Goal: Find specific page/section: Find specific page/section

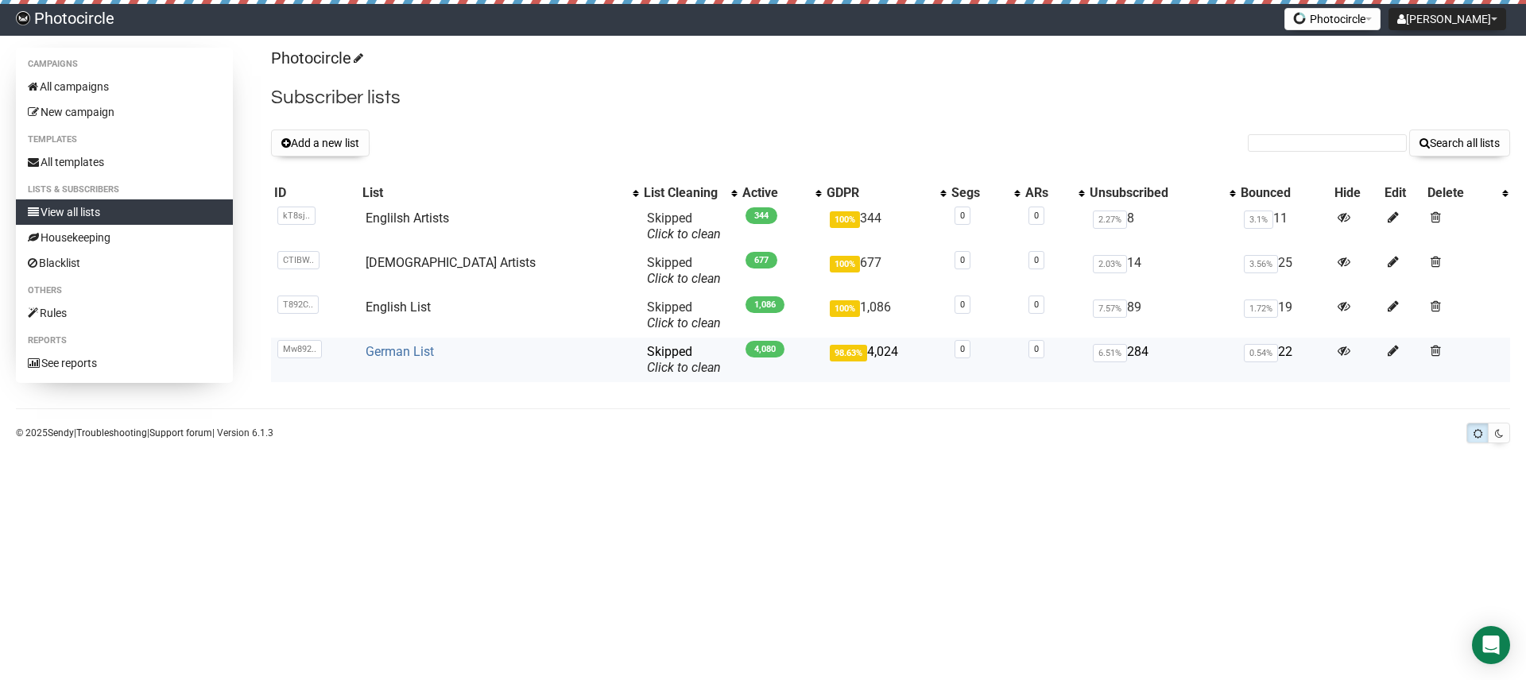
click at [420, 348] on link "German List" at bounding box center [400, 351] width 68 height 15
click at [401, 306] on link "English List" at bounding box center [398, 307] width 65 height 15
click at [410, 351] on link "German List" at bounding box center [400, 351] width 68 height 15
click at [399, 313] on link "English List" at bounding box center [398, 307] width 65 height 15
